Goal: Information Seeking & Learning: Learn about a topic

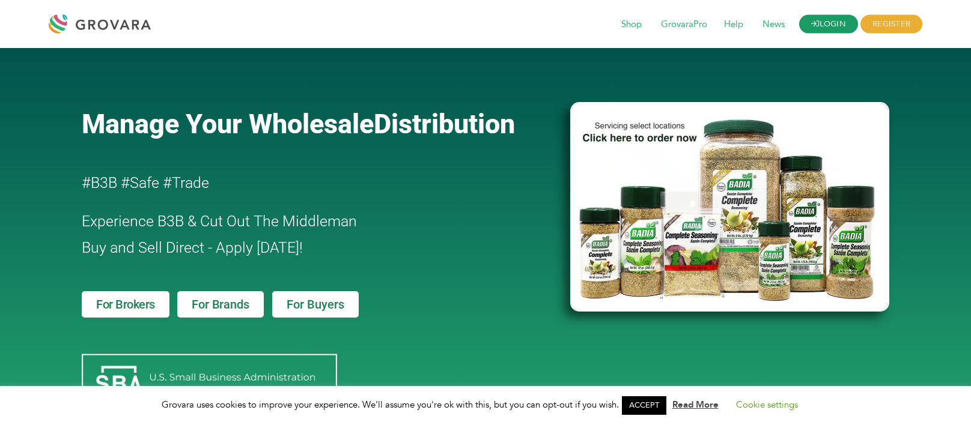
click at [822, 23] on link "LOGIN" at bounding box center [828, 24] width 59 height 19
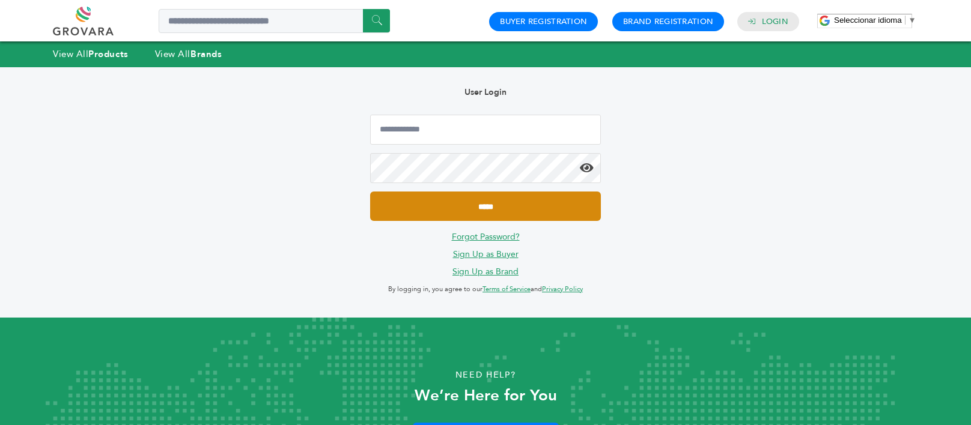
type input "**********"
click at [512, 215] on input "*****" at bounding box center [485, 206] width 231 height 29
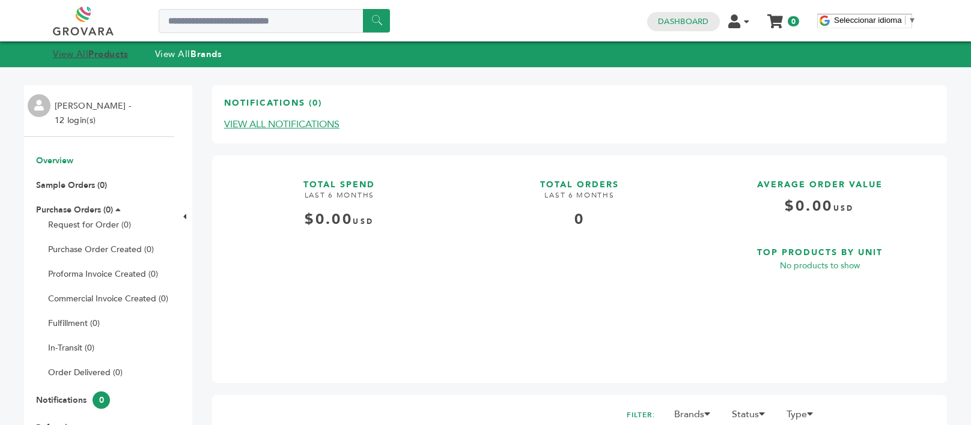
click at [113, 57] on strong "Products" at bounding box center [108, 54] width 40 height 12
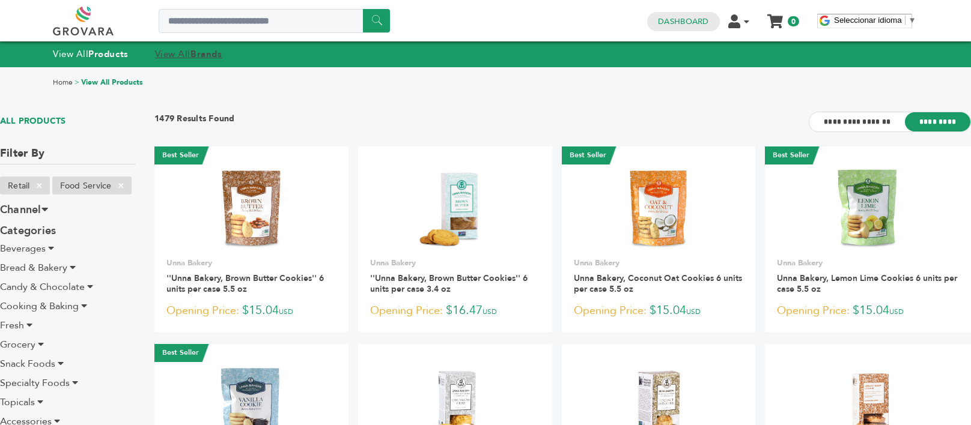
click at [171, 52] on link "View All Brands" at bounding box center [188, 54] width 67 height 12
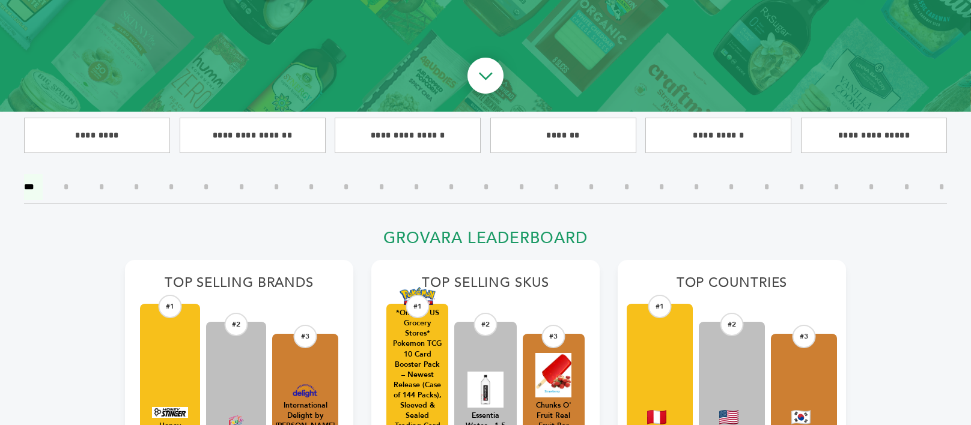
scroll to position [360, 0]
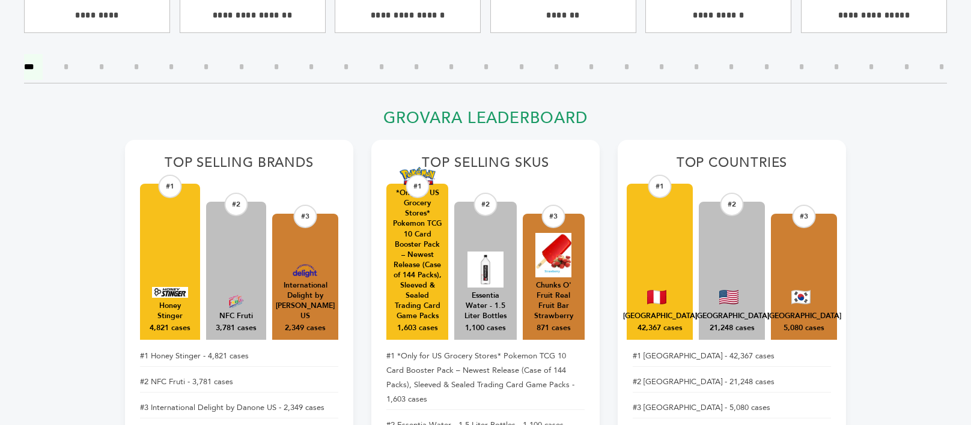
click at [168, 187] on div "#1" at bounding box center [170, 186] width 23 height 23
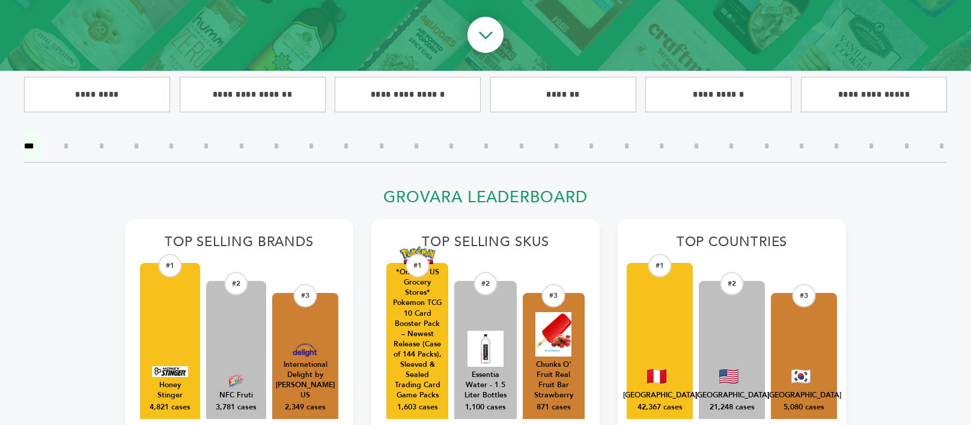
scroll to position [240, 0]
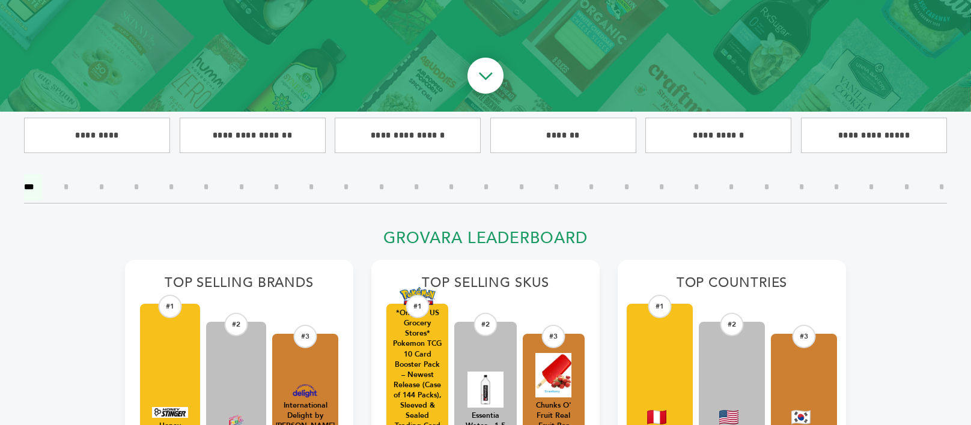
click at [315, 185] on input"] "*" at bounding box center [311, 187] width 23 height 26
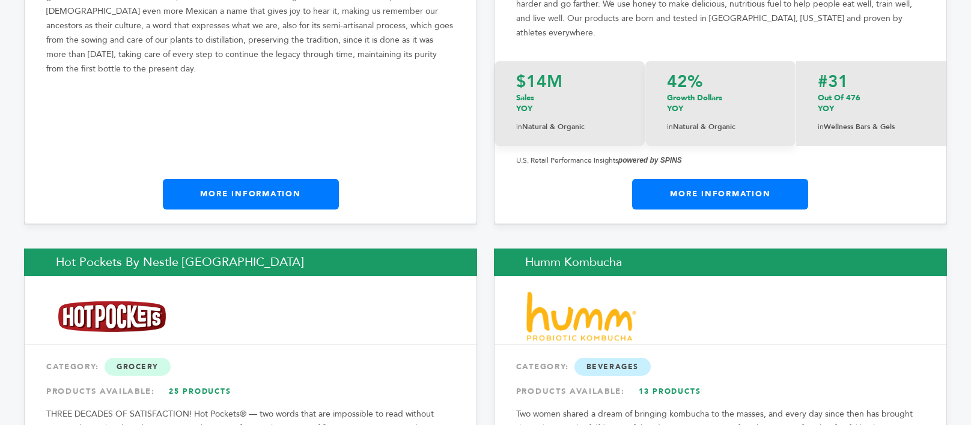
scroll to position [1862, 0]
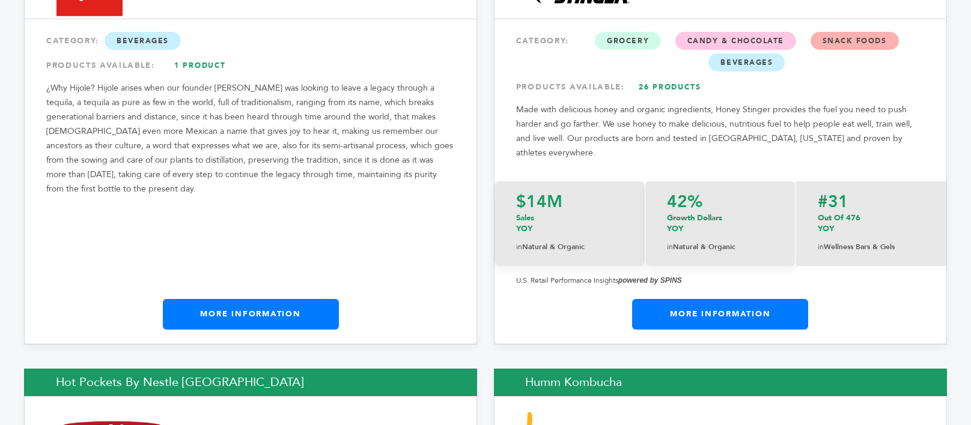
click at [721, 299] on link "More Information" at bounding box center [720, 314] width 176 height 30
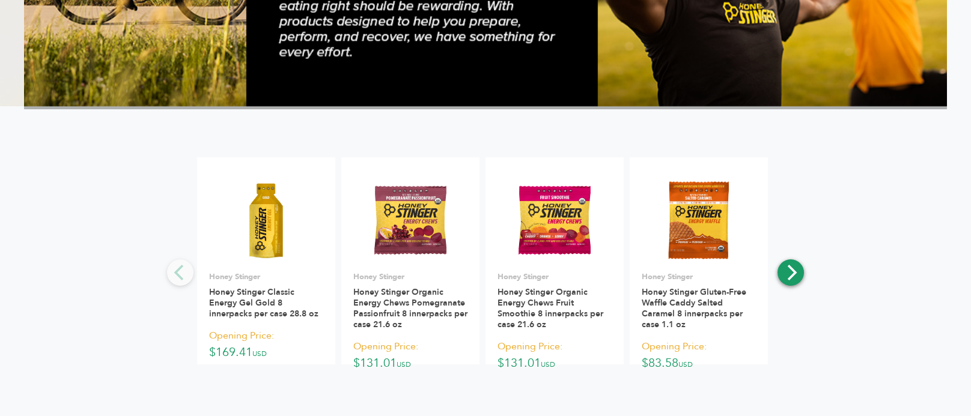
scroll to position [1201, 0]
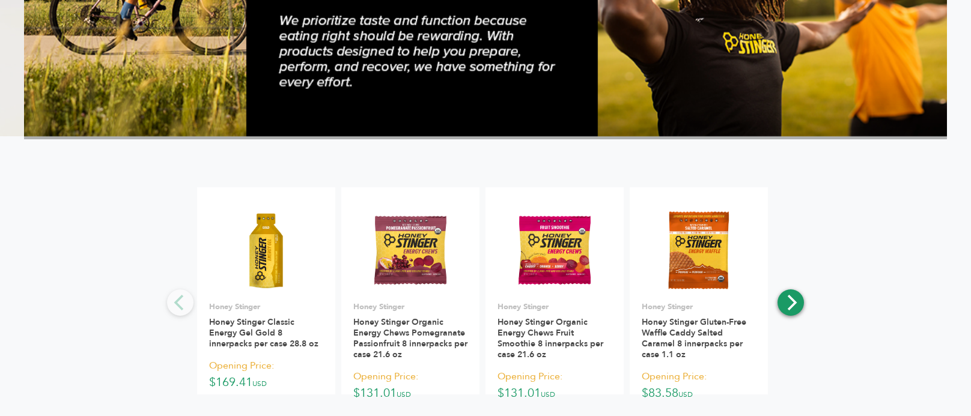
click at [802, 310] on button "Next" at bounding box center [790, 303] width 26 height 26
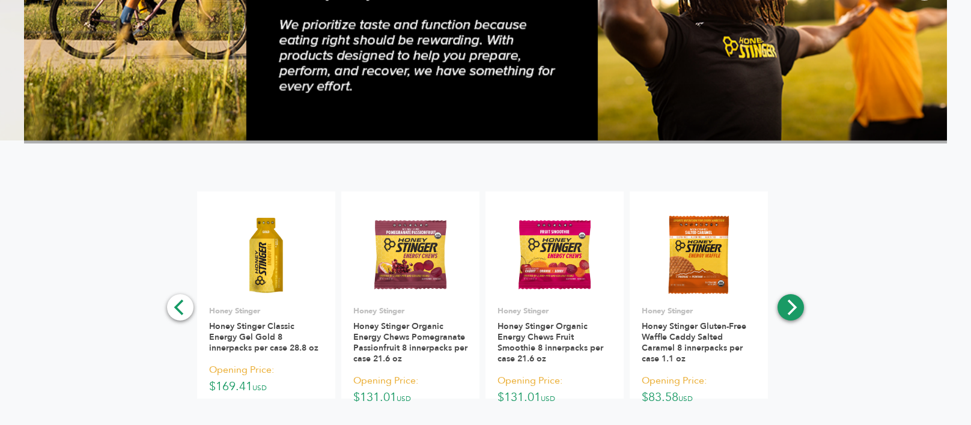
click at [790, 303] on icon "Next" at bounding box center [791, 308] width 16 height 16
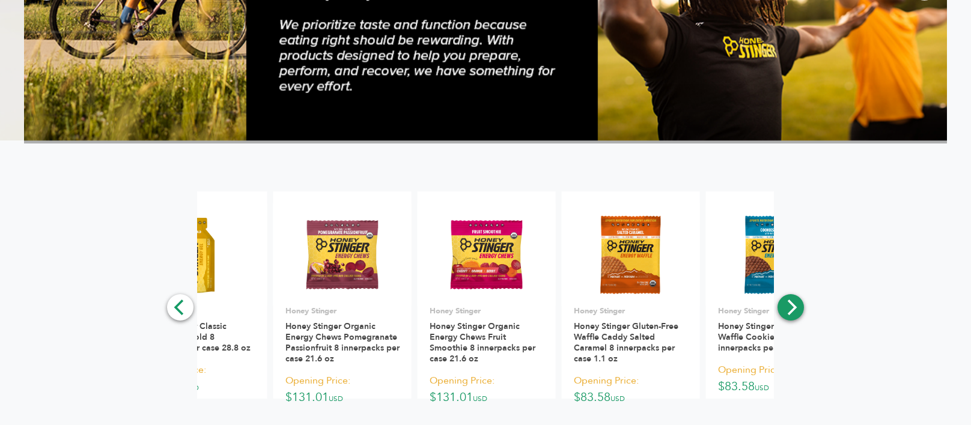
click at [790, 303] on icon "Next" at bounding box center [791, 308] width 16 height 16
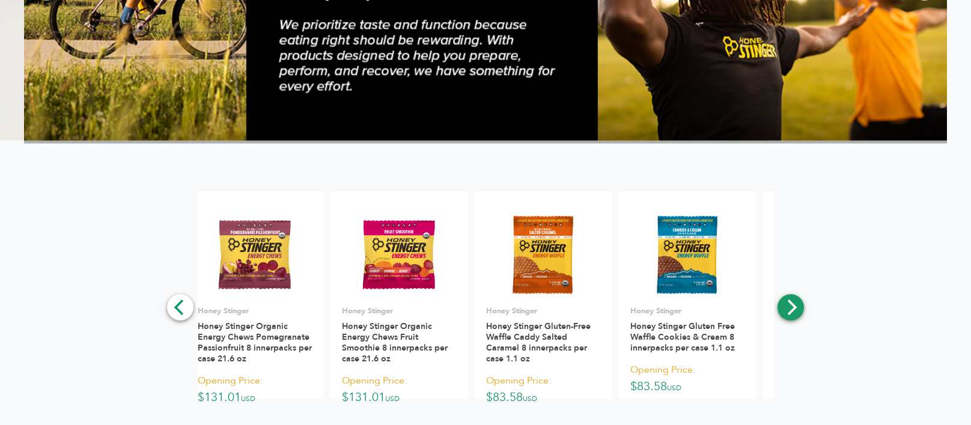
click at [790, 303] on icon "Next" at bounding box center [791, 308] width 16 height 16
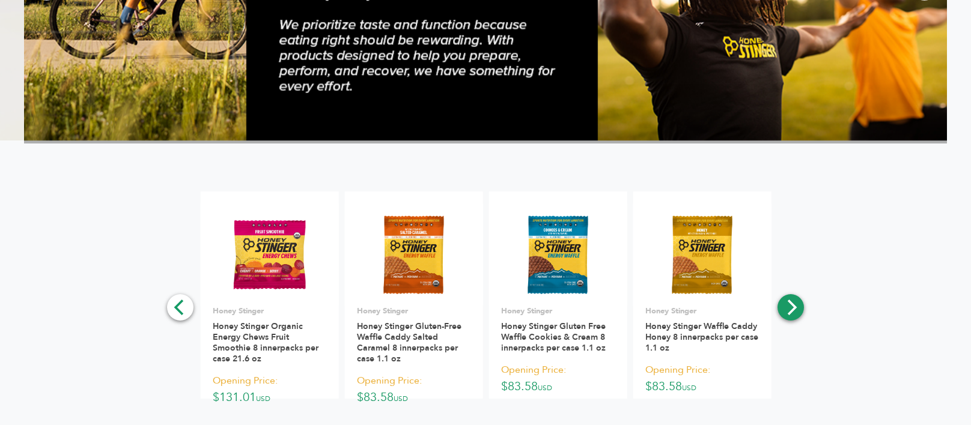
click at [790, 303] on icon "Next" at bounding box center [791, 308] width 16 height 16
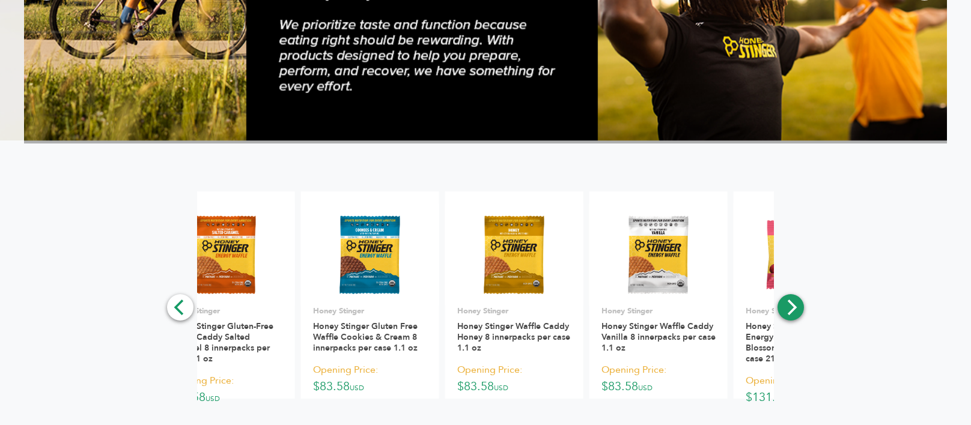
click at [790, 303] on icon "Next" at bounding box center [791, 308] width 16 height 16
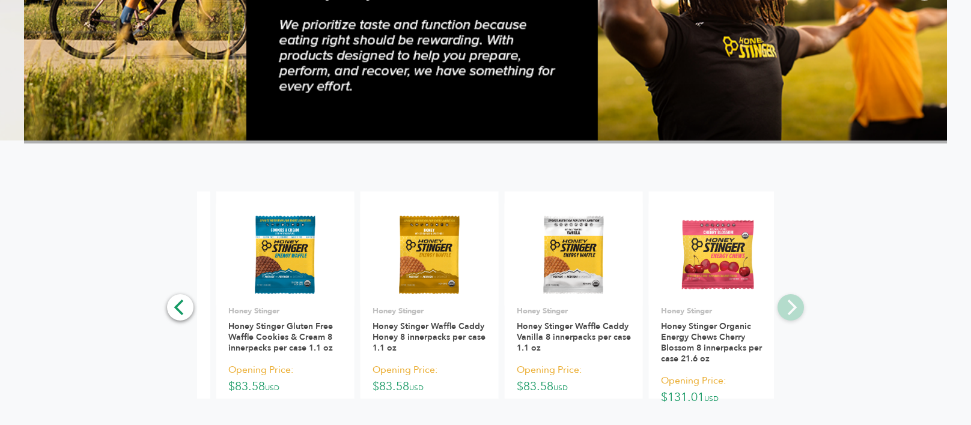
click at [790, 303] on div "**********" at bounding box center [485, 339] width 923 height 294
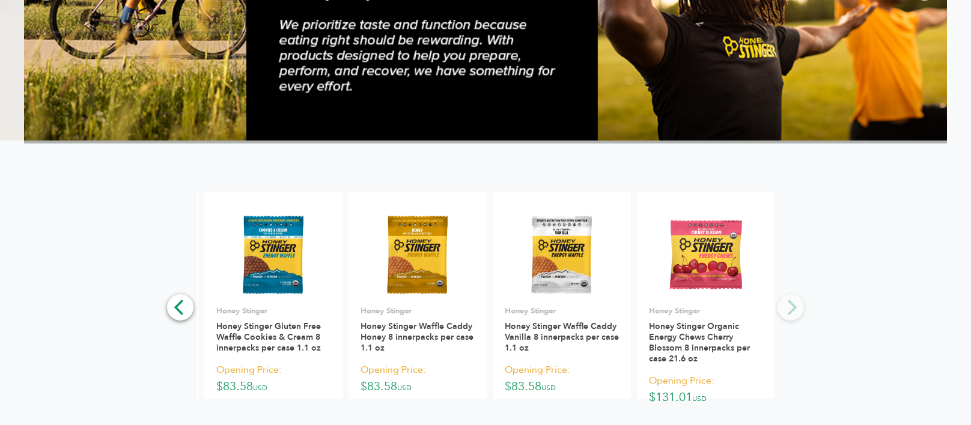
click at [790, 303] on div "**********" at bounding box center [485, 339] width 923 height 294
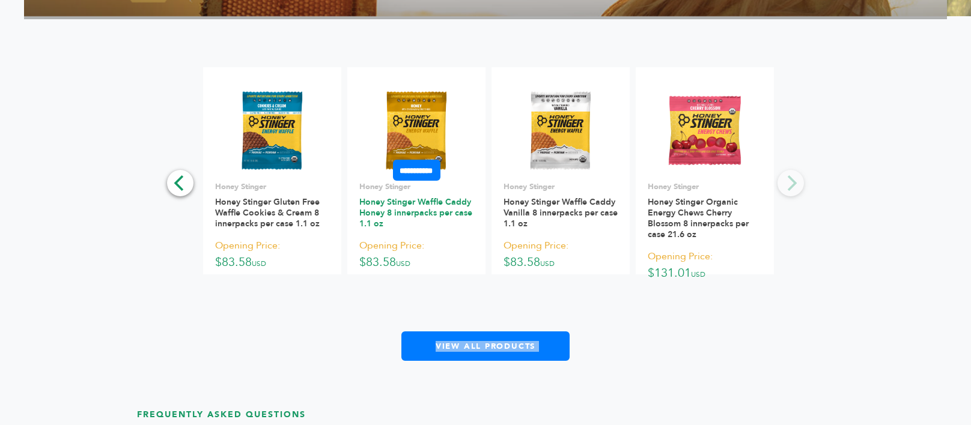
scroll to position [1266, 0]
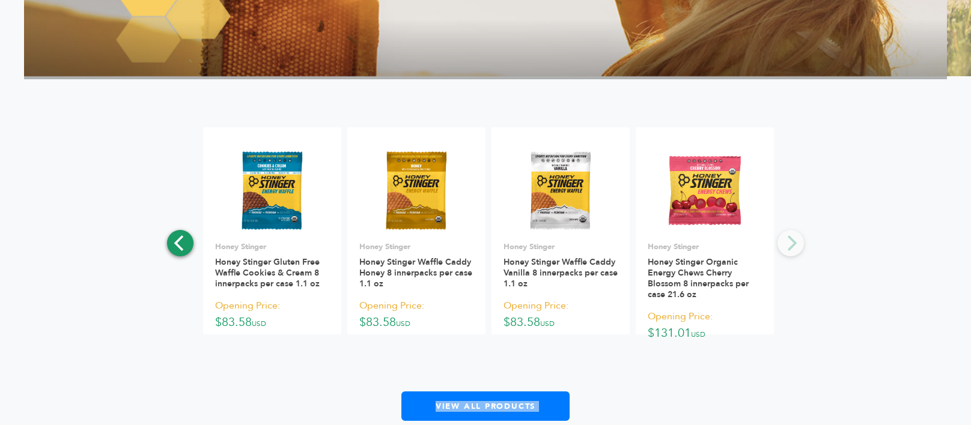
click at [175, 240] on icon "Previous" at bounding box center [179, 243] width 10 height 16
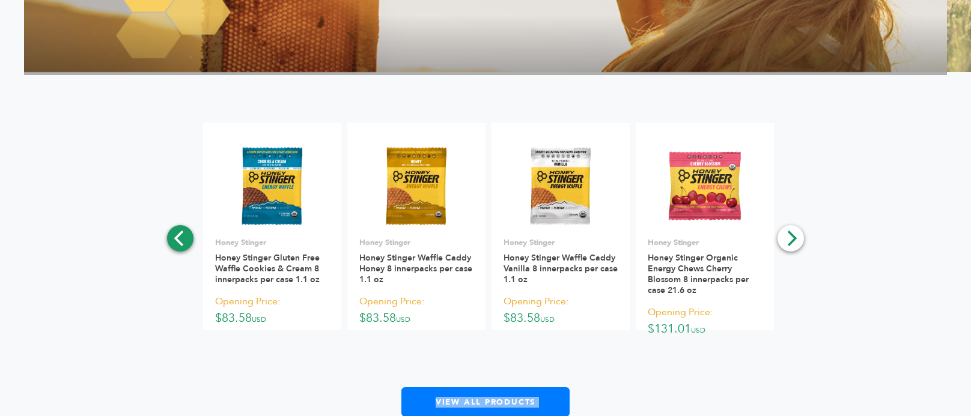
click at [175, 240] on icon "Previous" at bounding box center [179, 239] width 10 height 16
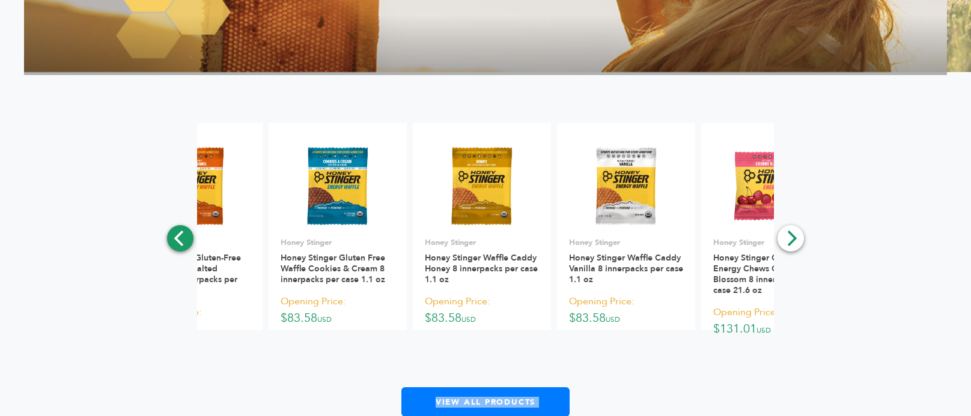
click at [175, 240] on icon "Previous" at bounding box center [179, 239] width 10 height 16
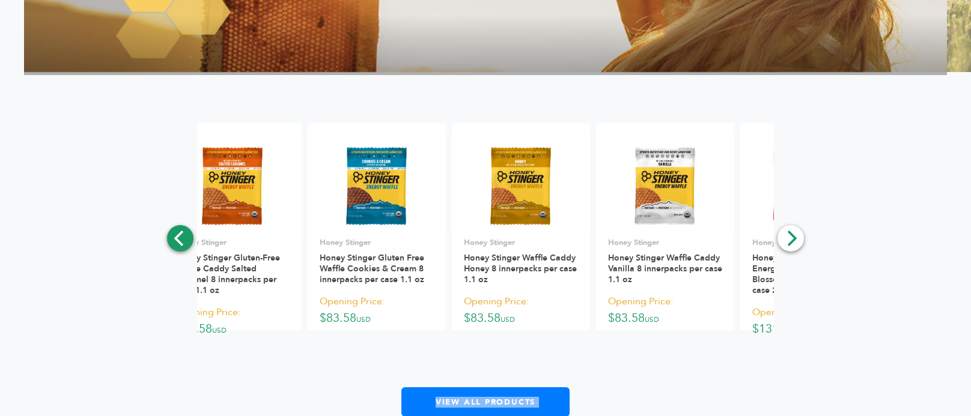
click at [175, 240] on icon "Previous" at bounding box center [179, 239] width 10 height 16
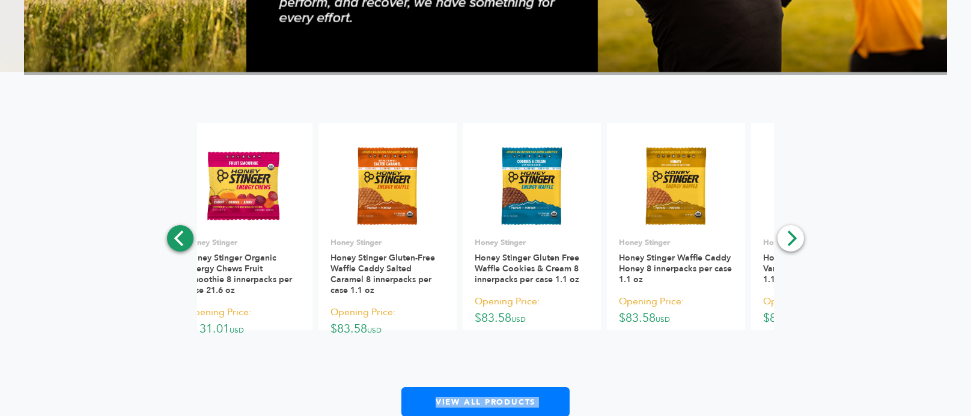
click at [175, 240] on icon "Previous" at bounding box center [179, 239] width 10 height 16
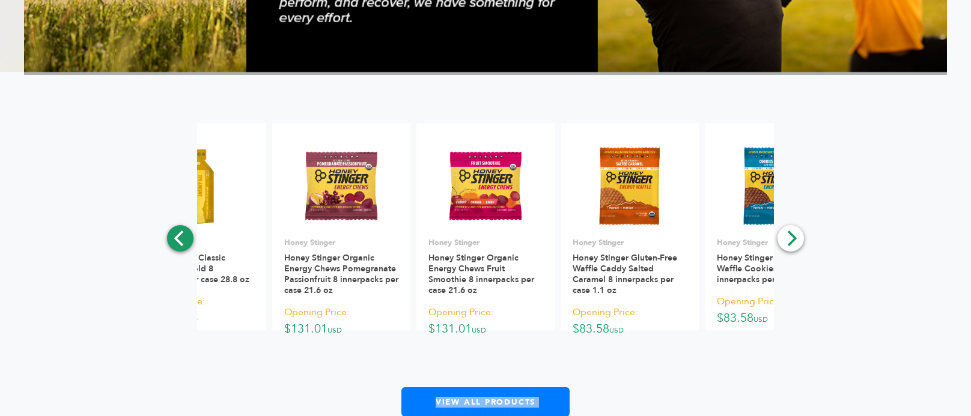
click at [186, 244] on icon "Previous" at bounding box center [180, 239] width 16 height 16
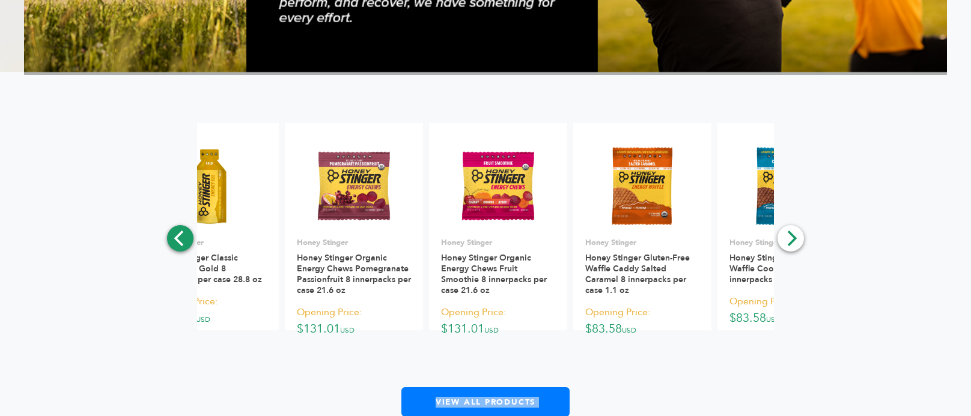
click at [186, 244] on icon "Previous" at bounding box center [180, 239] width 16 height 16
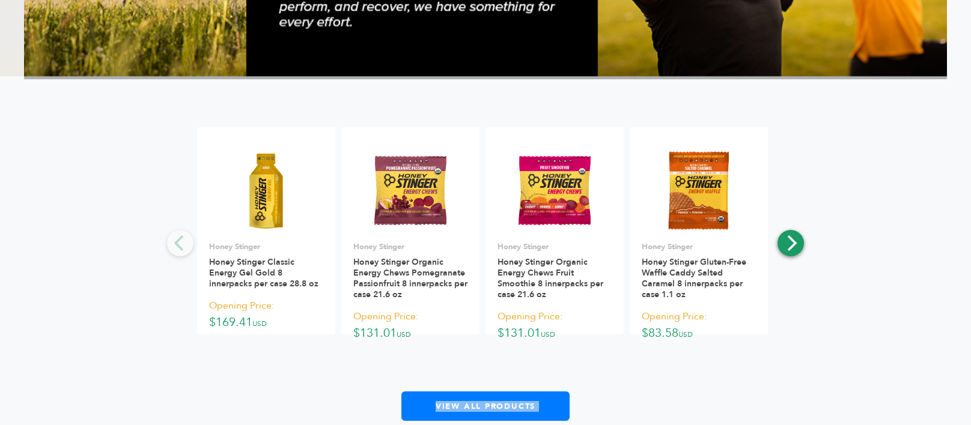
click at [787, 241] on icon "Next" at bounding box center [791, 243] width 16 height 16
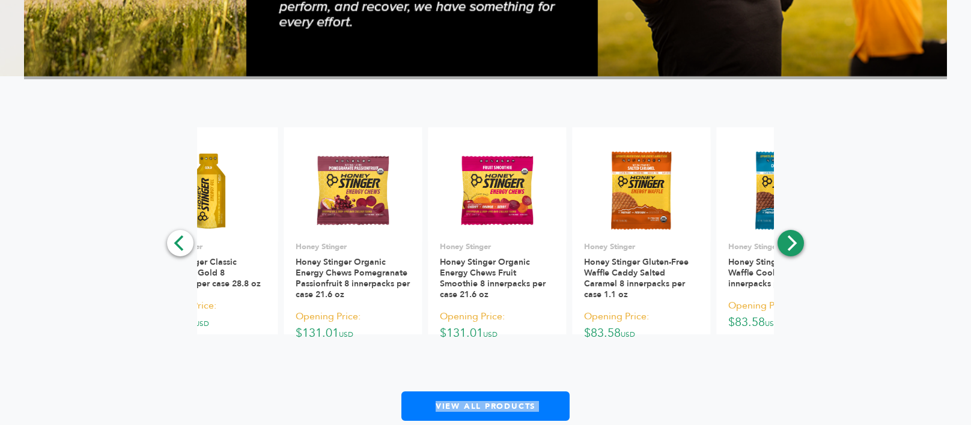
click at [787, 241] on icon "Next" at bounding box center [791, 243] width 16 height 16
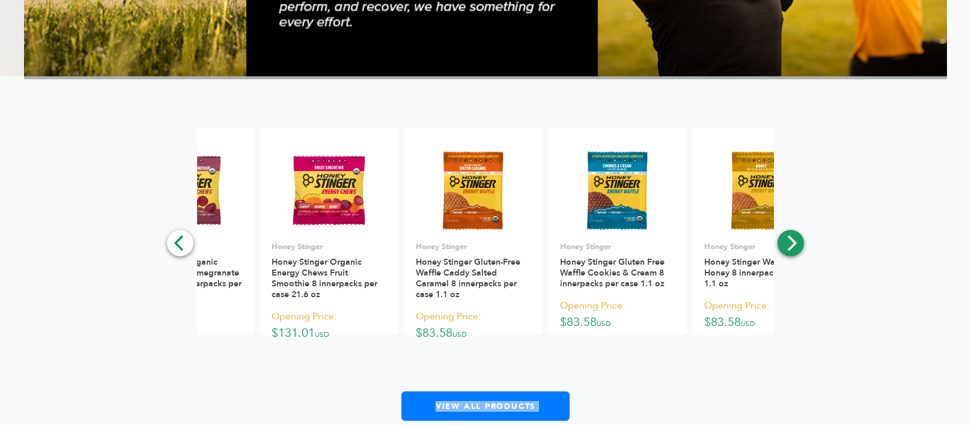
click at [787, 241] on icon "Next" at bounding box center [791, 243] width 16 height 16
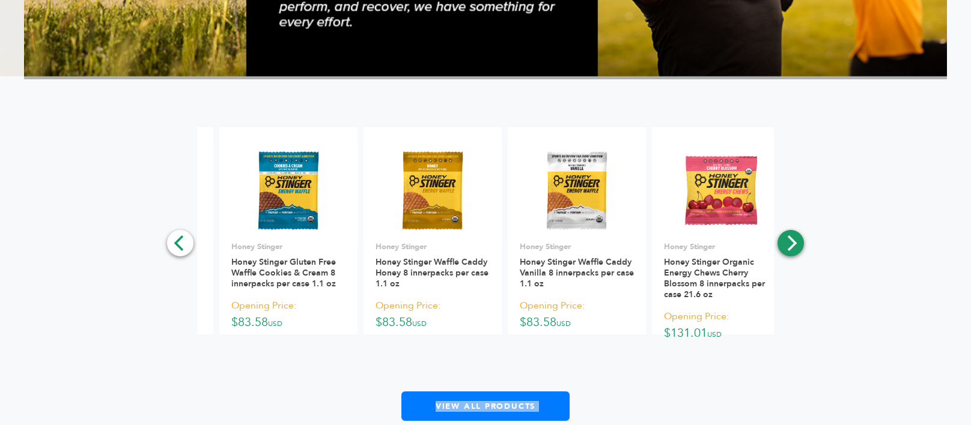
click at [787, 241] on icon "Next" at bounding box center [791, 243] width 16 height 16
click at [787, 241] on div "**********" at bounding box center [485, 274] width 923 height 294
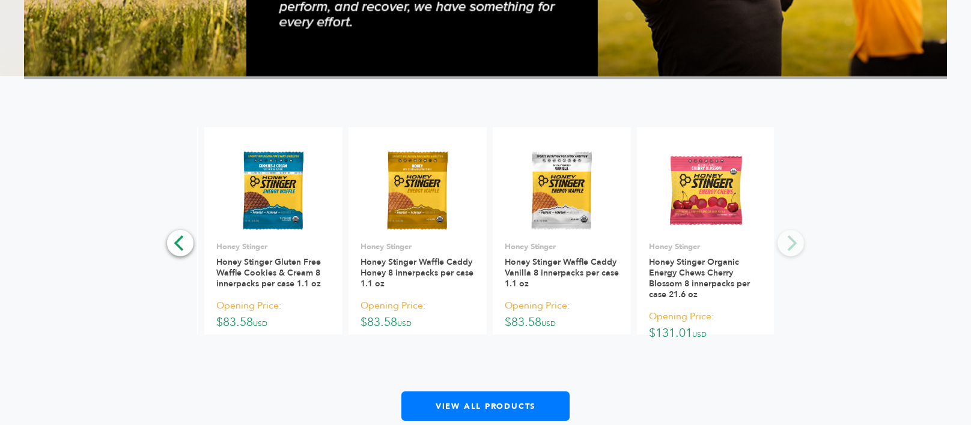
click at [787, 241] on div "**********" at bounding box center [485, 274] width 923 height 294
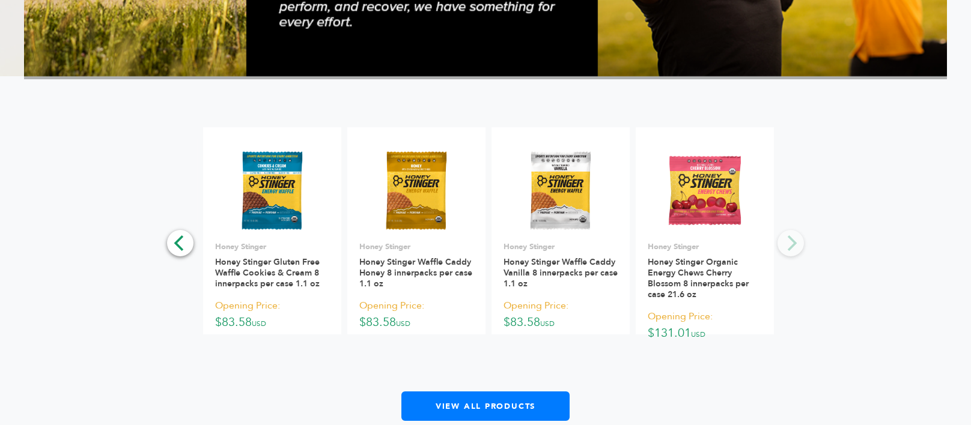
click at [787, 241] on div "**********" at bounding box center [485, 274] width 923 height 294
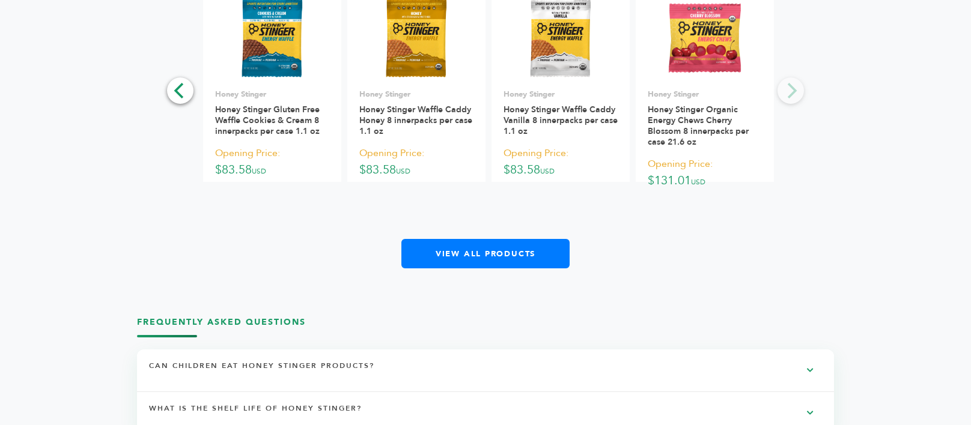
scroll to position [1446, 0]
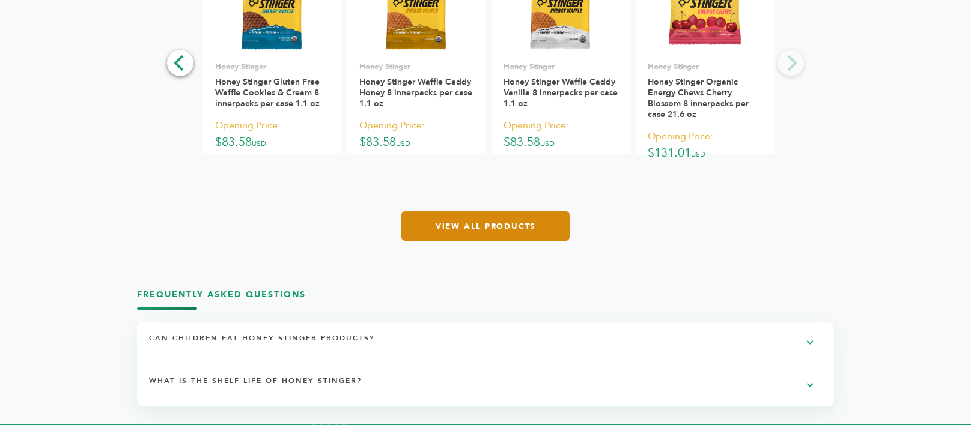
click at [489, 234] on link "View All Products" at bounding box center [485, 225] width 168 height 29
